Goal: Navigation & Orientation: Find specific page/section

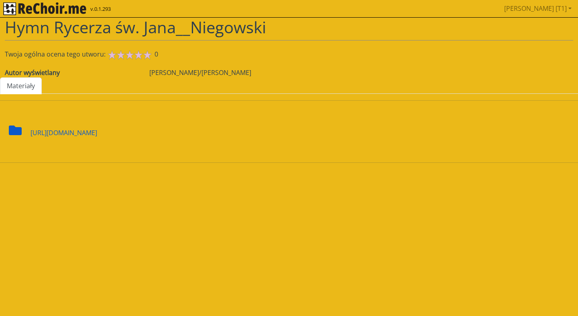
click at [76, 129] on div "[URL][DOMAIN_NAME]" at bounding box center [64, 128] width 67 height 20
click at [545, 10] on link "[PERSON_NAME] [T1]" at bounding box center [538, 8] width 74 height 16
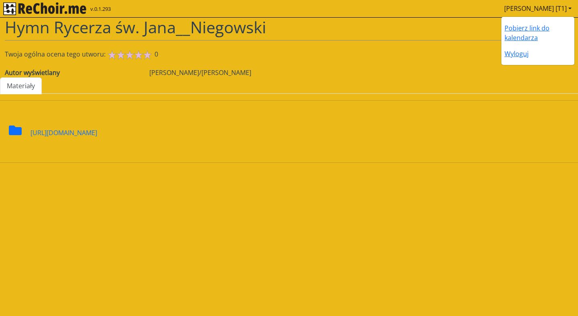
click at [375, 13] on div "[PERSON_NAME] [T1] Pobierz link do kalendarza Wyloguj" at bounding box center [334, 8] width 483 height 16
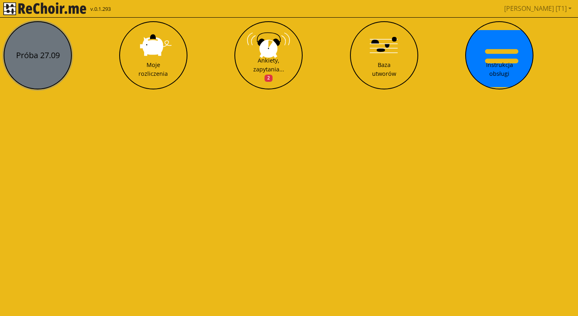
click at [48, 55] on button "Próba 27.09" at bounding box center [38, 55] width 68 height 68
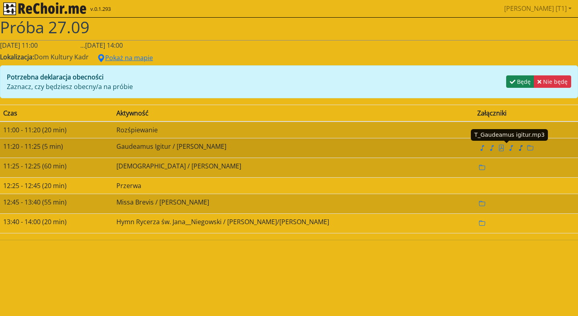
click at [517, 149] on icon "music note" at bounding box center [520, 148] width 6 height 6
